Goal: Task Accomplishment & Management: Manage account settings

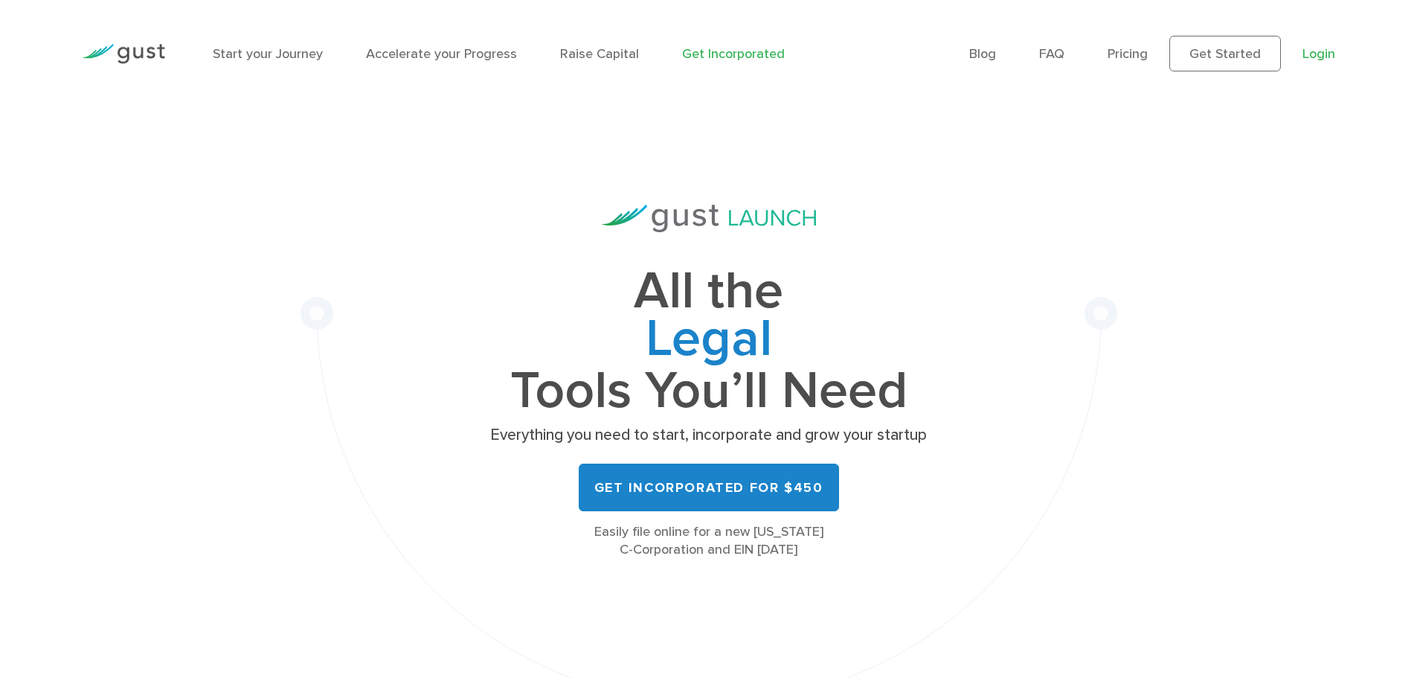
click at [1317, 52] on link "Login" at bounding box center [1319, 54] width 33 height 16
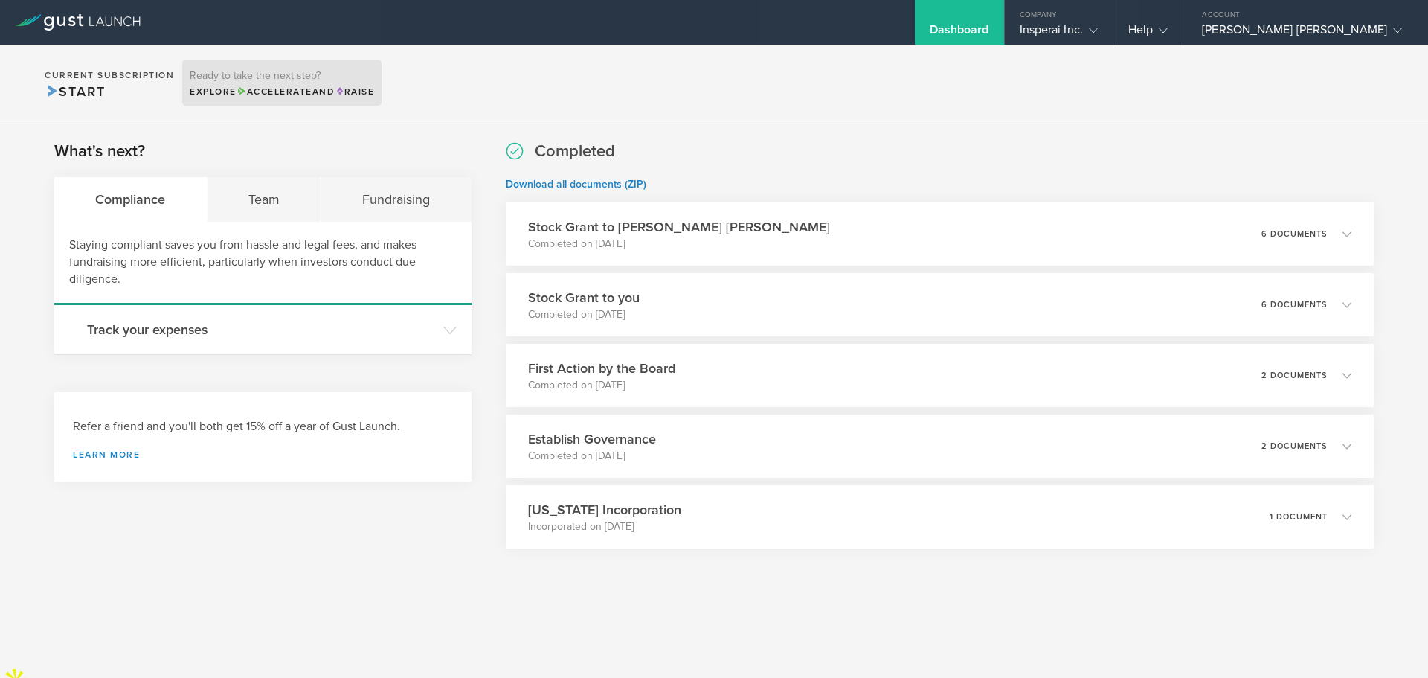
click at [272, 89] on span "Accelerate" at bounding box center [275, 91] width 76 height 10
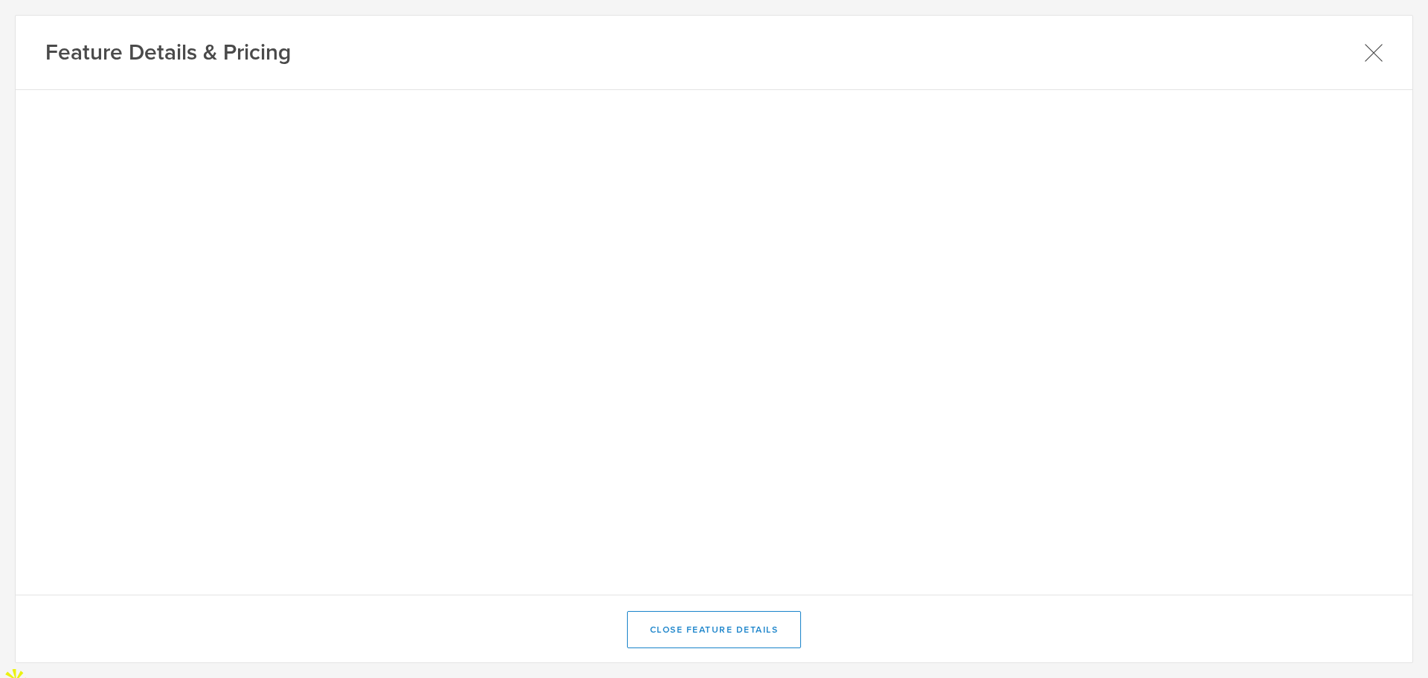
click at [1372, 57] on icon at bounding box center [1373, 52] width 19 height 19
